Goal: Check status: Check status

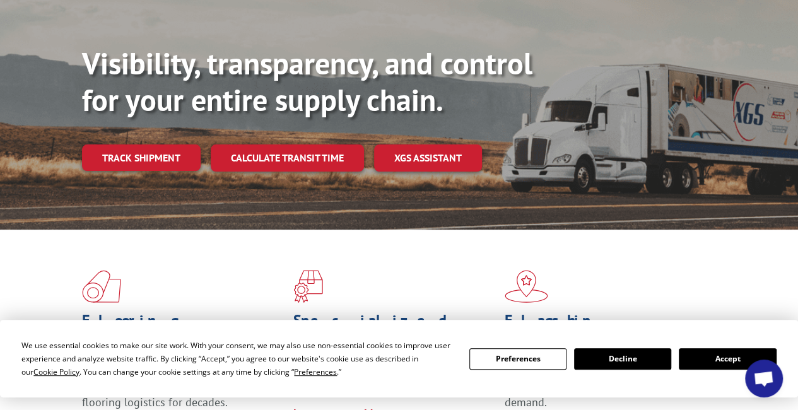
scroll to position [126, 0]
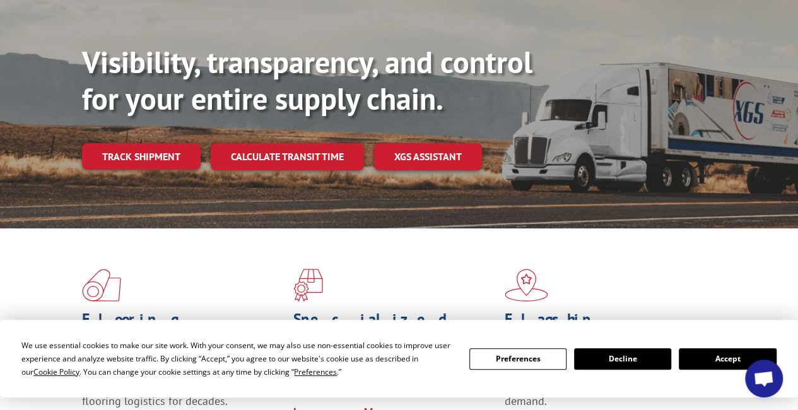
click at [720, 362] on button "Accept" at bounding box center [727, 358] width 97 height 21
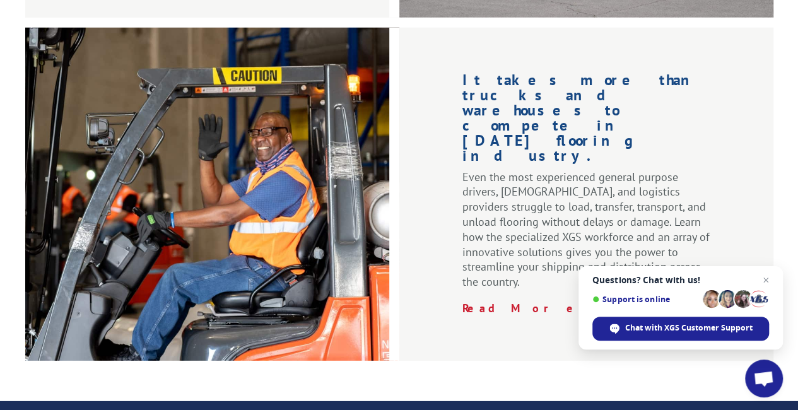
scroll to position [2020, 0]
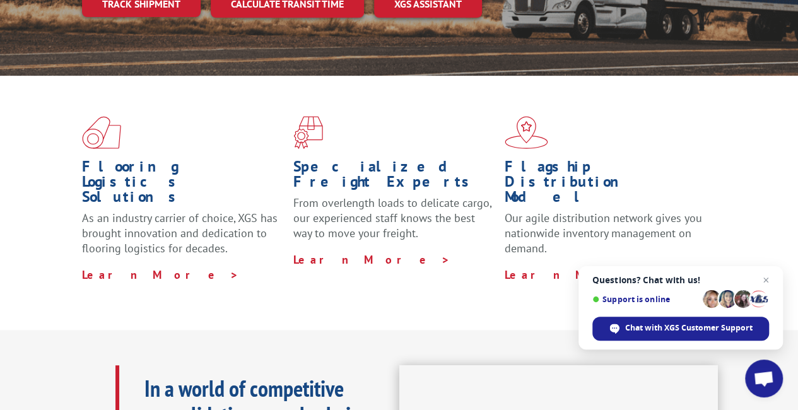
scroll to position [63, 0]
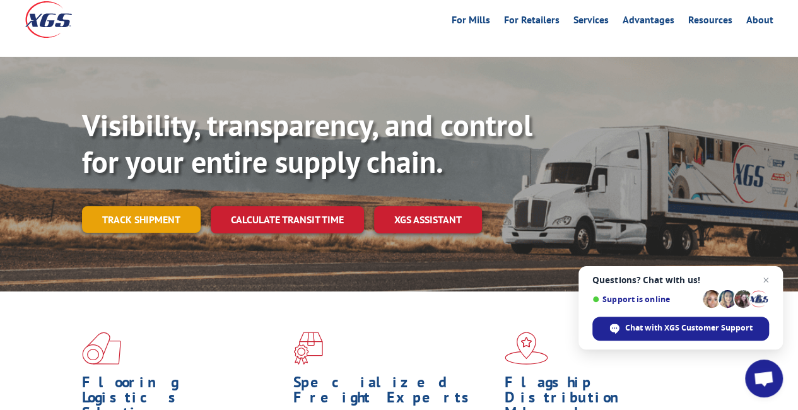
click at [170, 206] on link "Track shipment" at bounding box center [141, 219] width 119 height 27
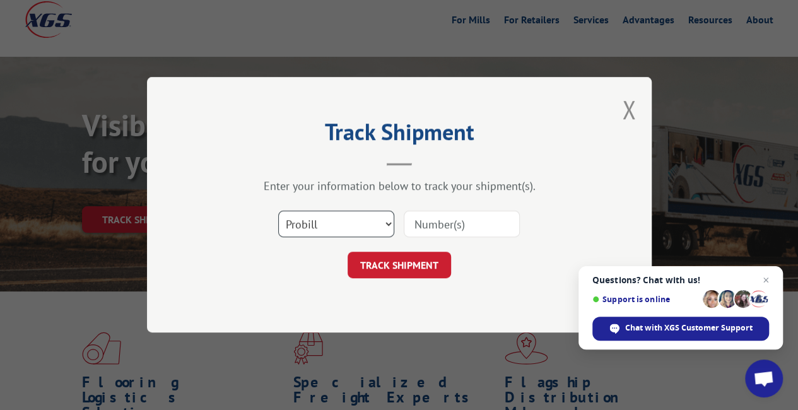
click at [362, 227] on select "Select category... Probill BOL PO" at bounding box center [336, 224] width 116 height 27
click at [278, 211] on select "Select category... Probill BOL PO" at bounding box center [336, 224] width 116 height 27
click at [458, 210] on div at bounding box center [462, 224] width 116 height 29
click at [453, 224] on input at bounding box center [462, 224] width 116 height 27
paste input "16777697"
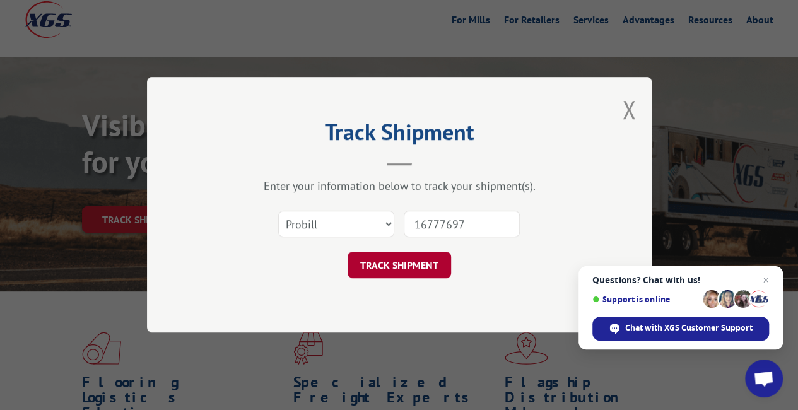
type input "16777697"
click at [404, 270] on button "TRACK SHIPMENT" at bounding box center [400, 265] width 104 height 27
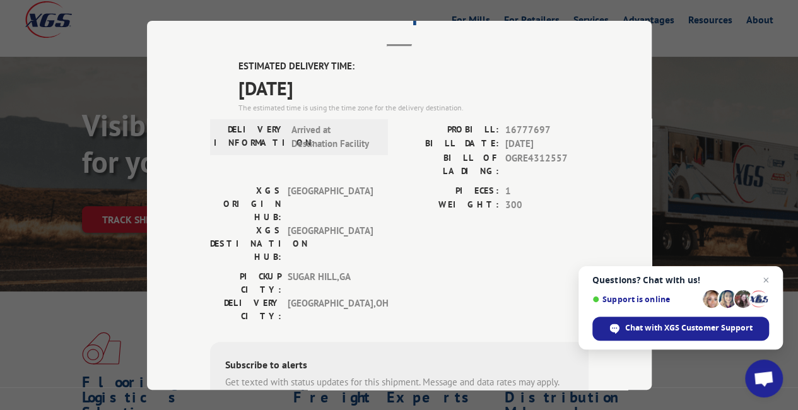
scroll to position [0, 0]
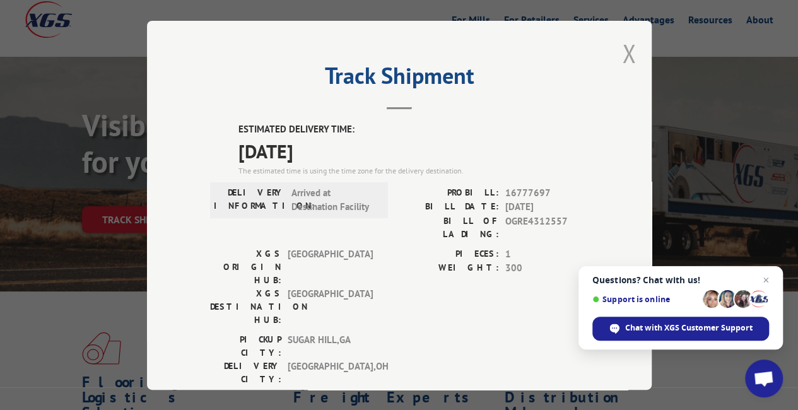
click at [622, 49] on button "Close modal" at bounding box center [629, 53] width 14 height 33
